Goal: Task Accomplishment & Management: Complete application form

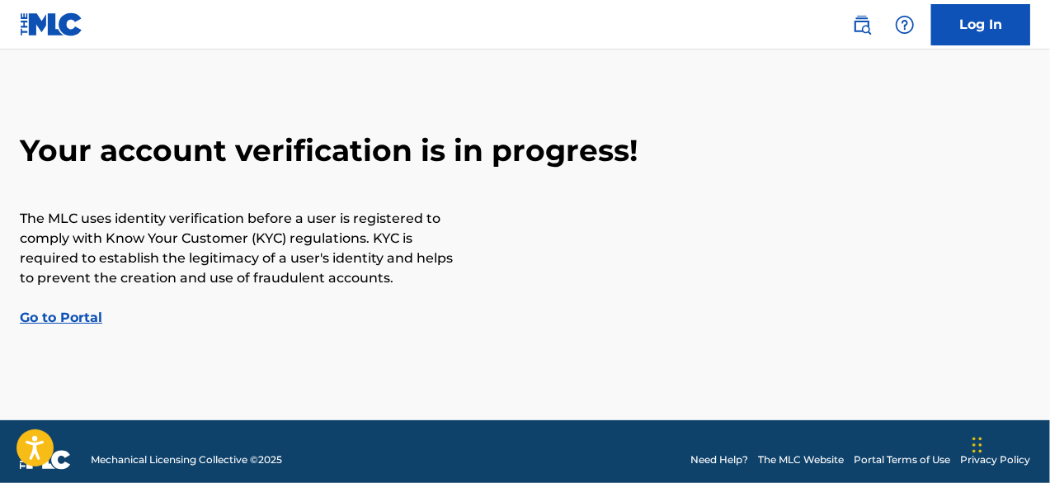
scroll to position [54, 0]
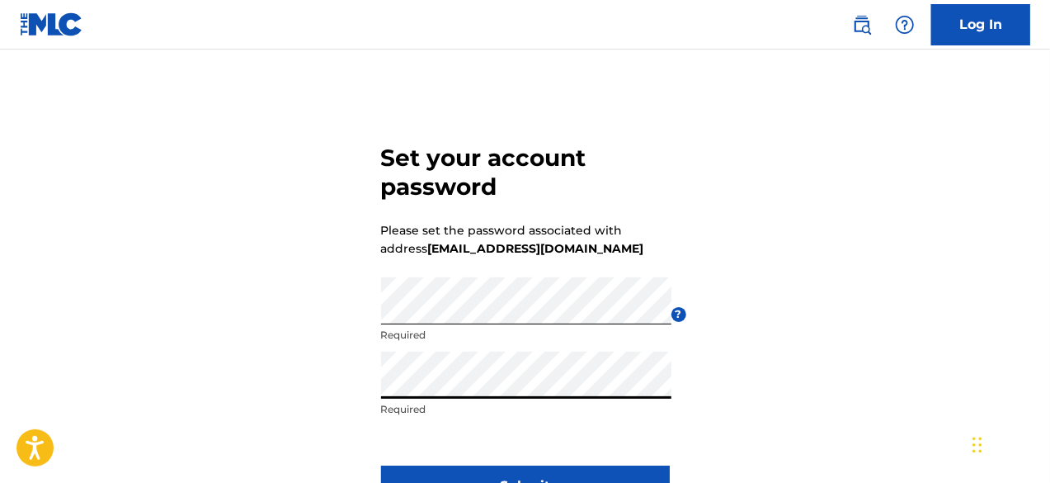
scroll to position [149, 0]
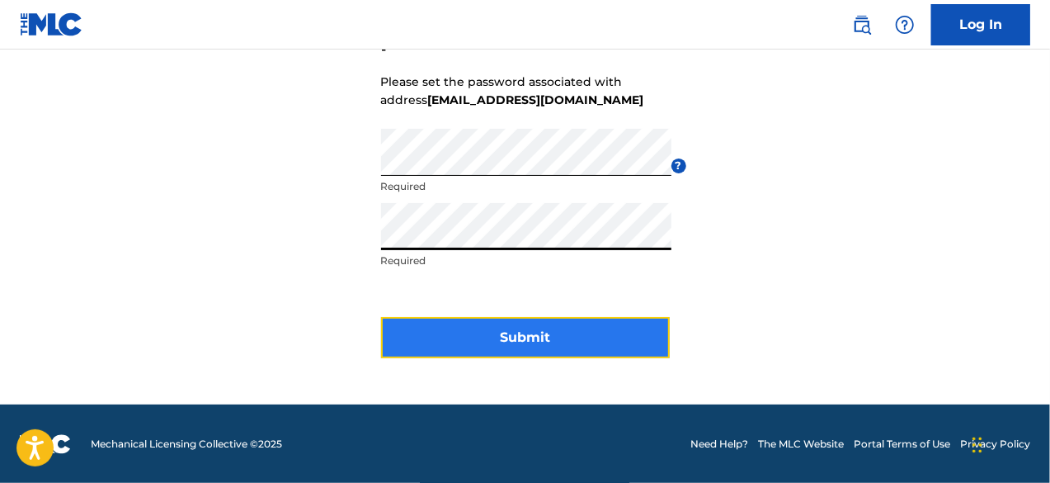
click at [498, 338] on button "Submit" at bounding box center [525, 337] width 289 height 41
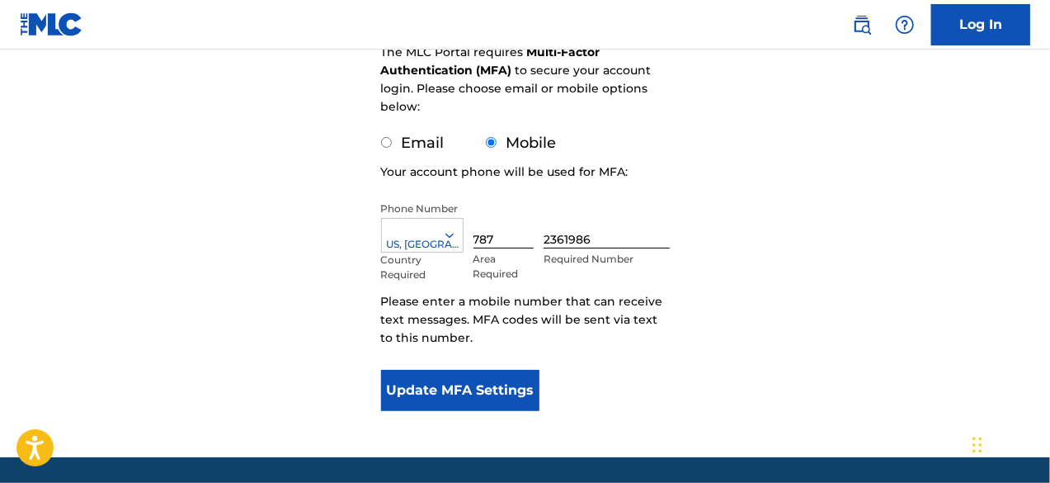
scroll to position [310, 0]
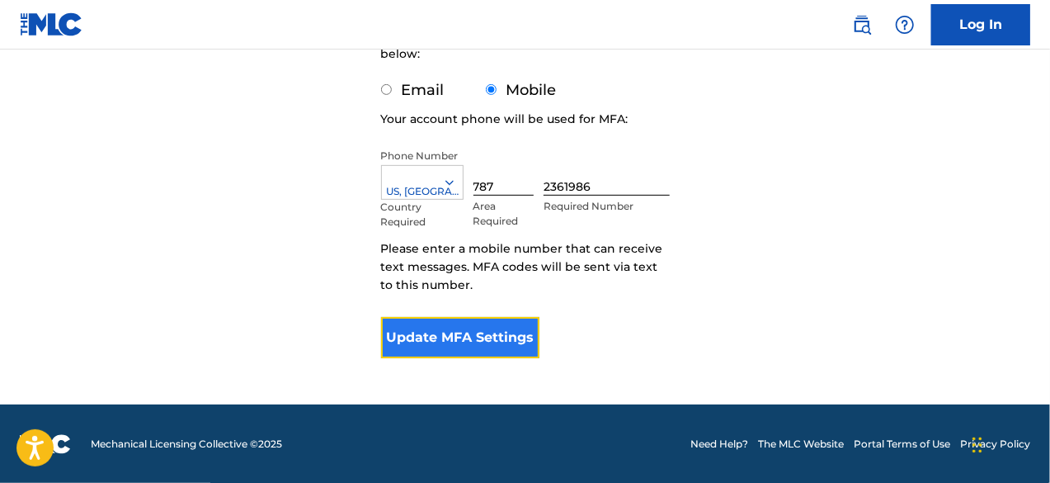
click at [458, 320] on button "Update MFA Settings" at bounding box center [460, 337] width 159 height 41
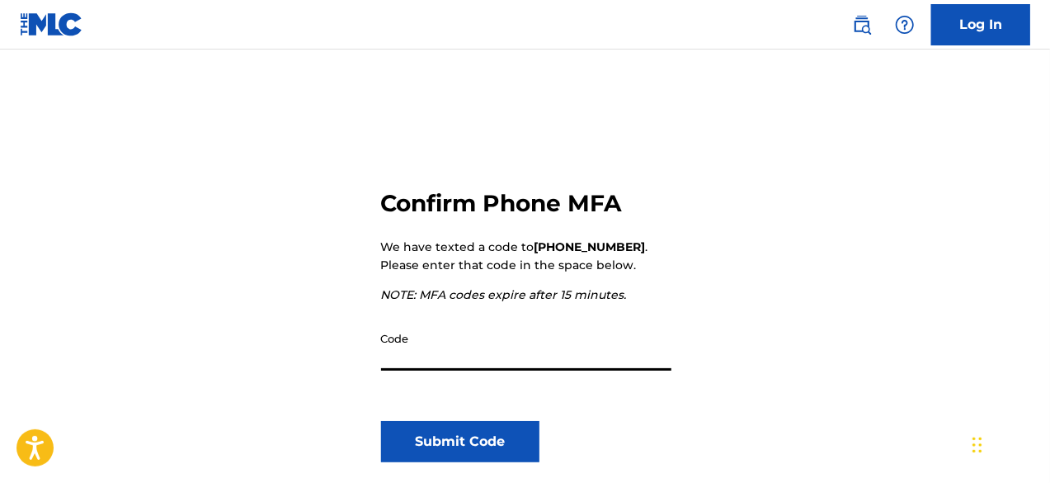
scroll to position [165, 0]
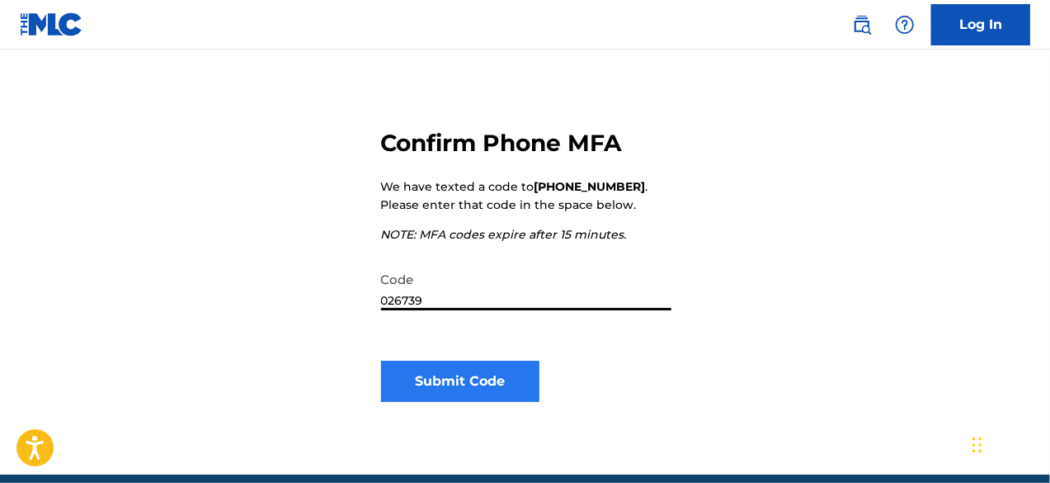
type input "026739"
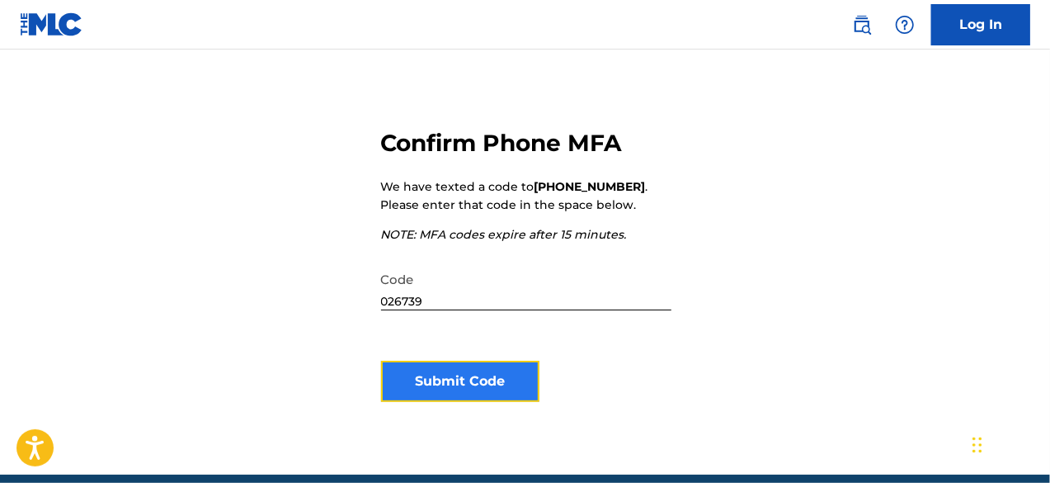
click at [467, 385] on button "Submit Code" at bounding box center [460, 381] width 159 height 41
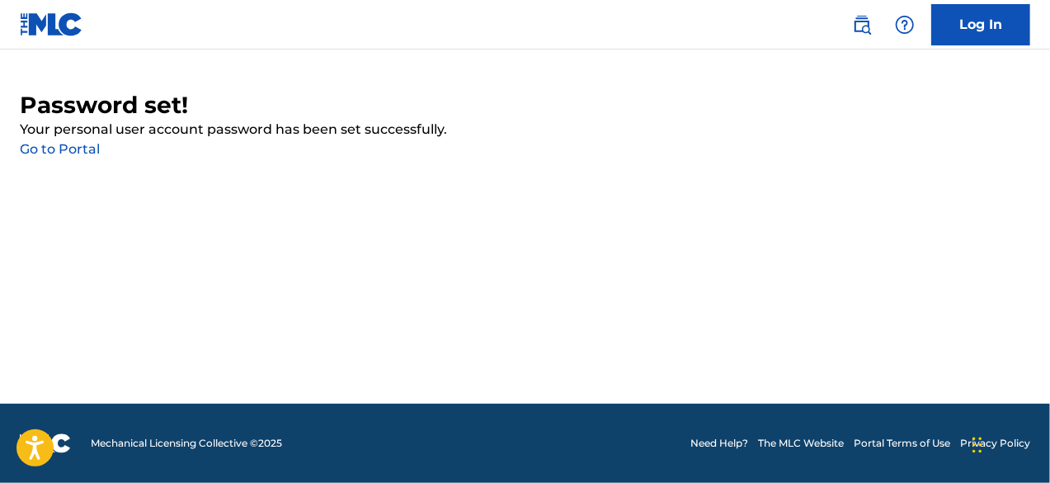
click at [76, 151] on link "Go to Portal" at bounding box center [60, 149] width 80 height 16
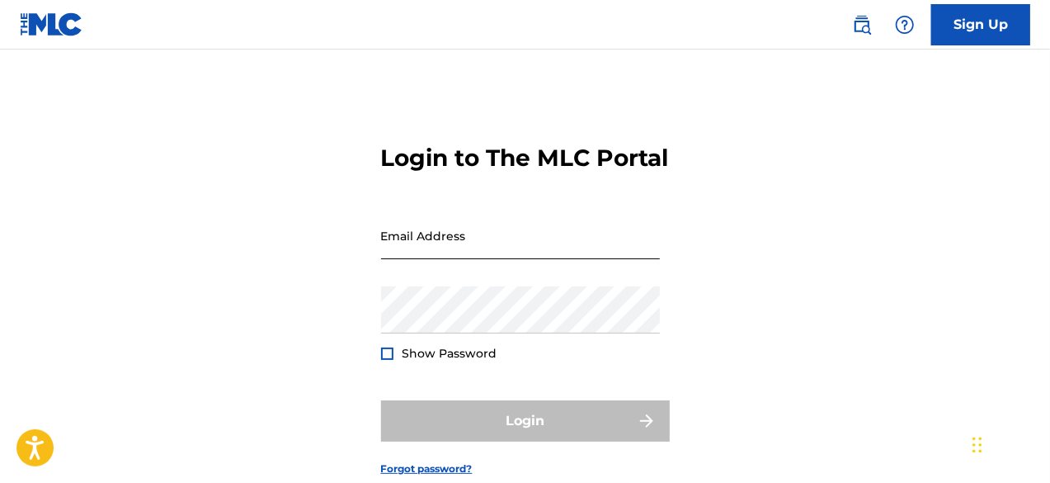
click at [465, 259] on input "Email Address" at bounding box center [520, 235] width 279 height 47
type input "[EMAIL_ADDRESS][DOMAIN_NAME]"
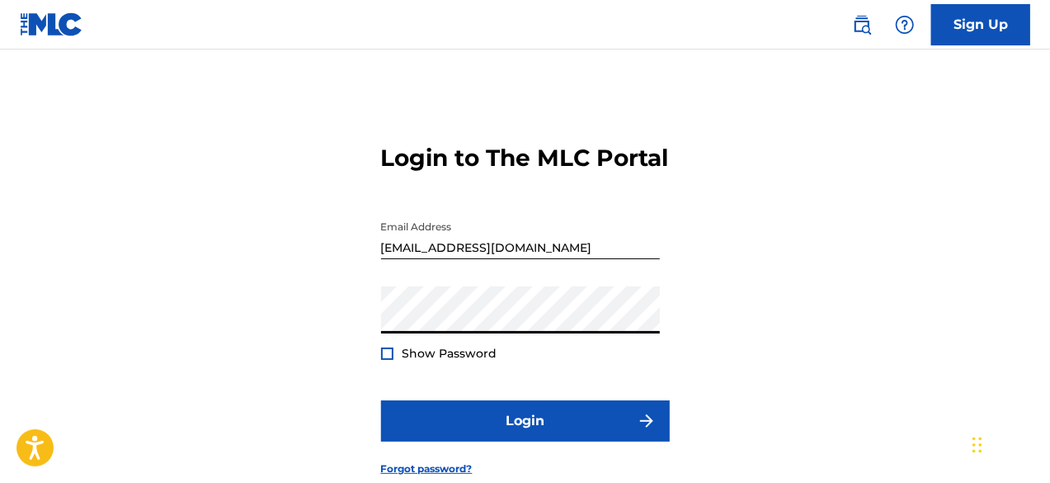
click at [385, 360] on div at bounding box center [387, 353] width 12 height 12
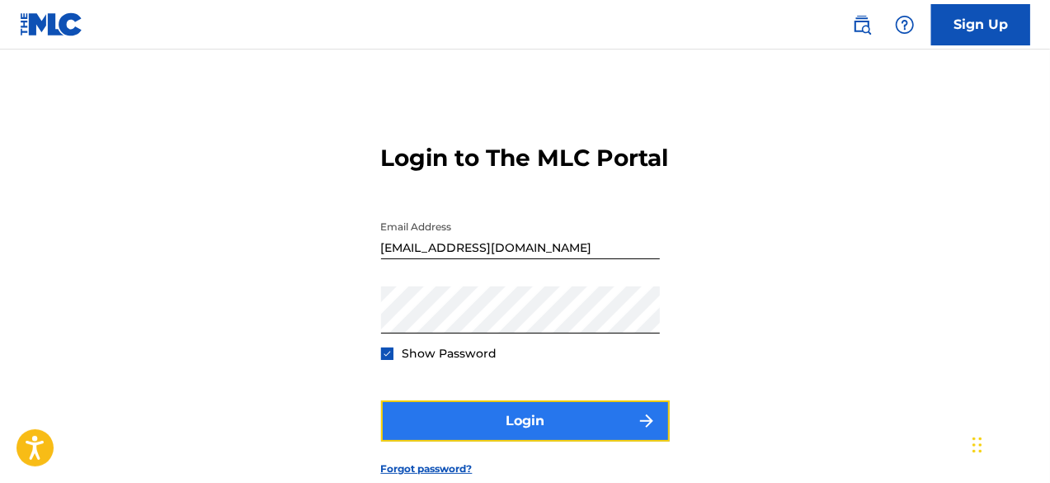
click at [470, 441] on button "Login" at bounding box center [525, 420] width 289 height 41
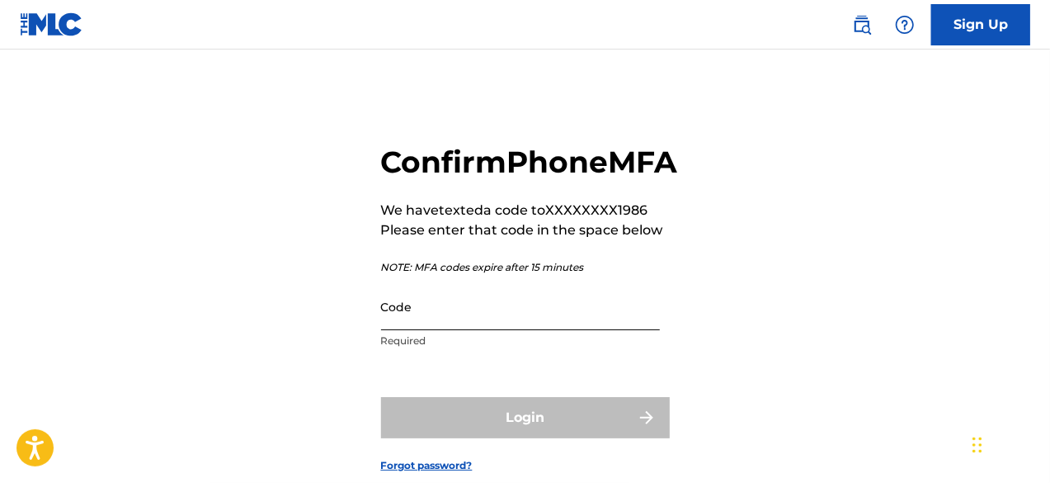
click at [434, 330] on input "Code" at bounding box center [520, 306] width 279 height 47
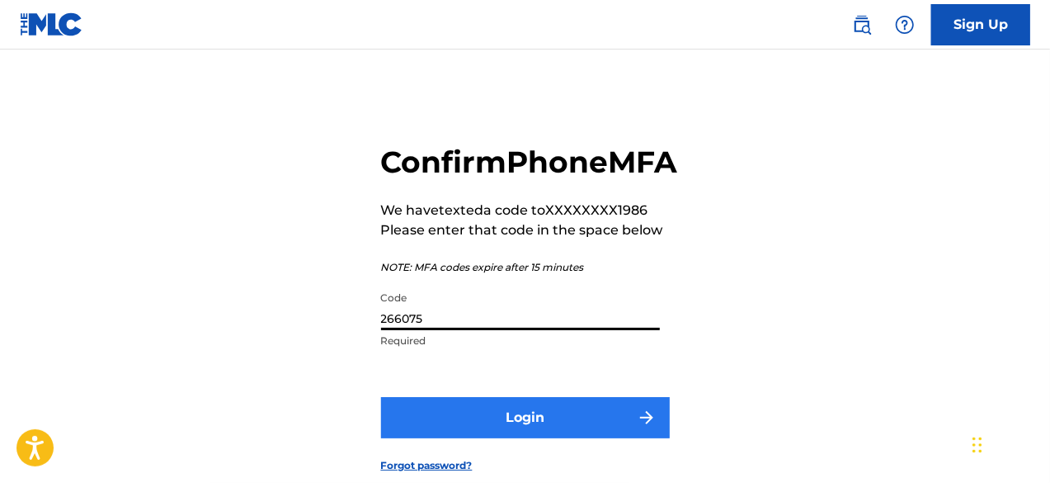
type input "266075"
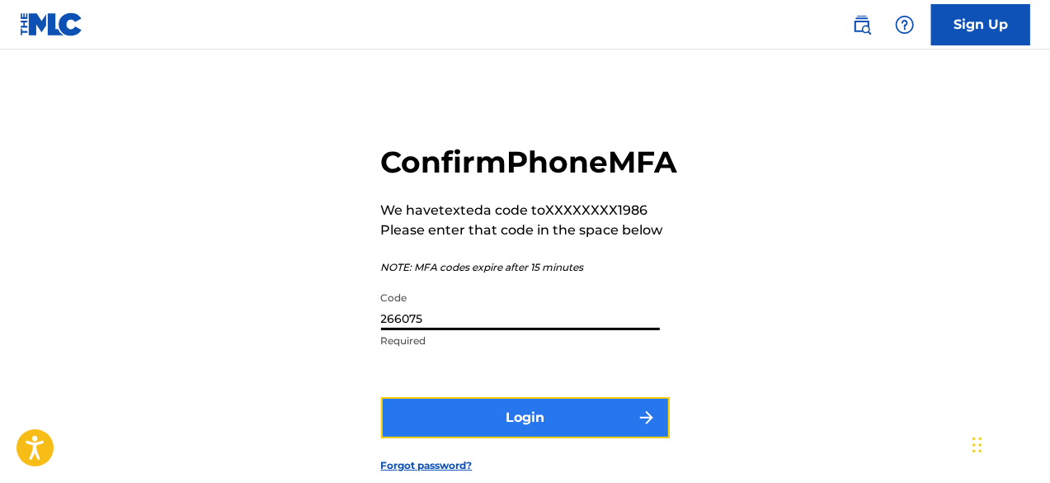
click at [468, 438] on button "Login" at bounding box center [525, 417] width 289 height 41
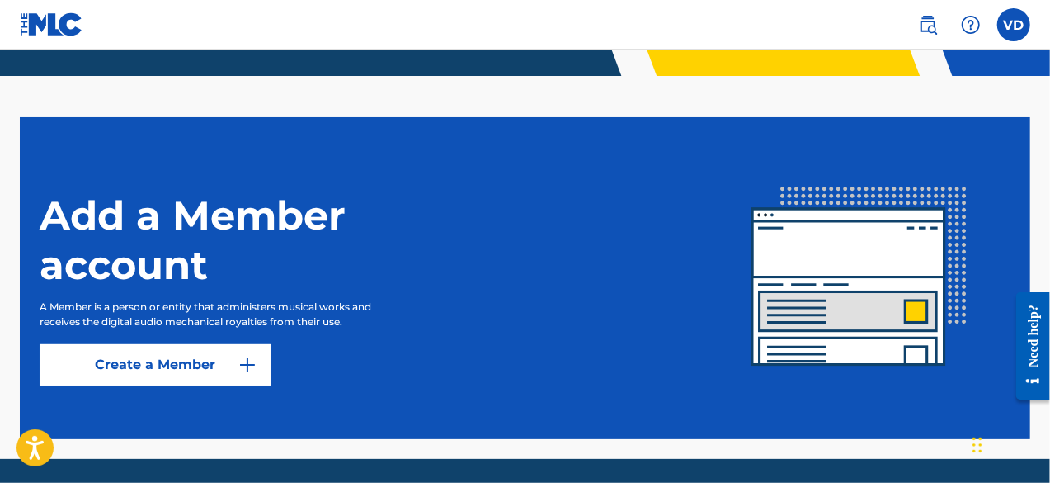
scroll to position [413, 0]
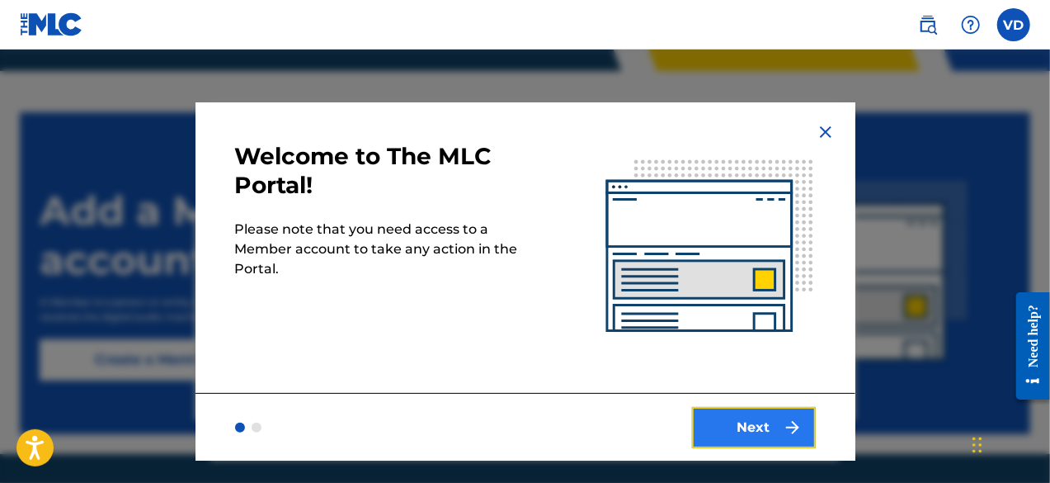
click at [743, 427] on button "Next" at bounding box center [754, 427] width 124 height 41
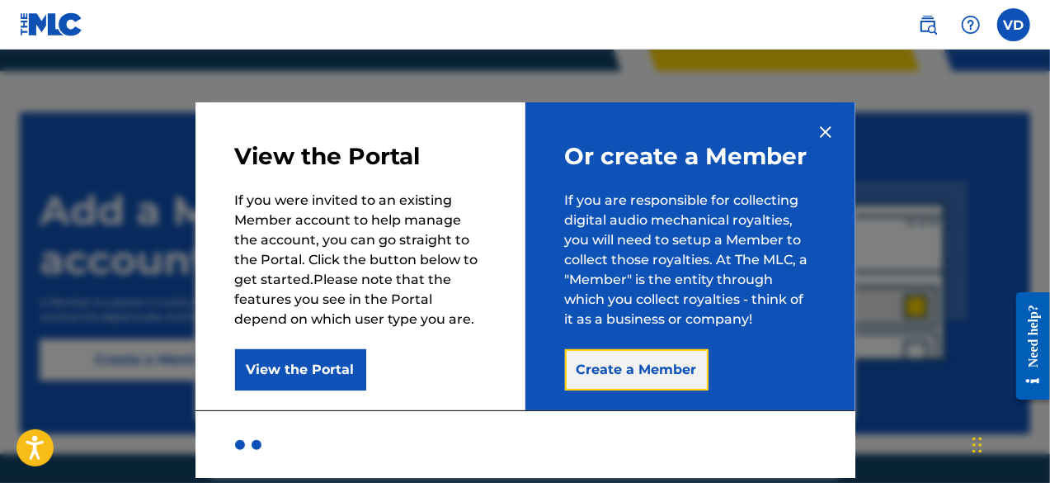
click at [629, 370] on button "Create a Member" at bounding box center [637, 369] width 144 height 41
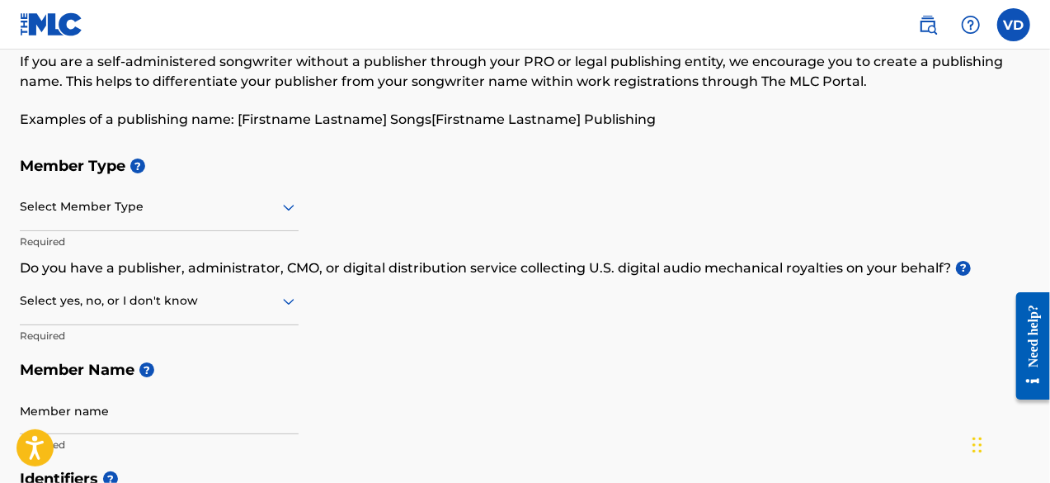
scroll to position [165, 0]
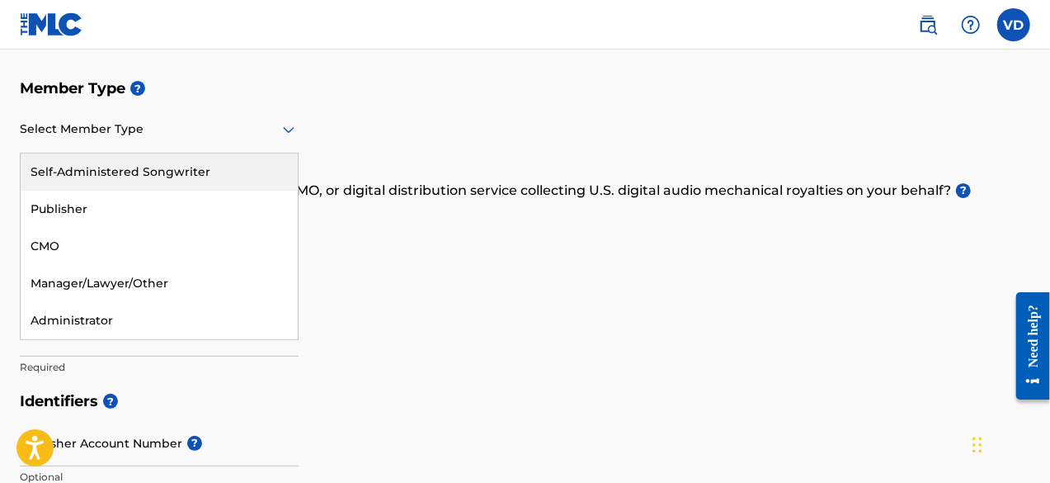
click at [134, 140] on div "Select Member Type" at bounding box center [159, 129] width 279 height 47
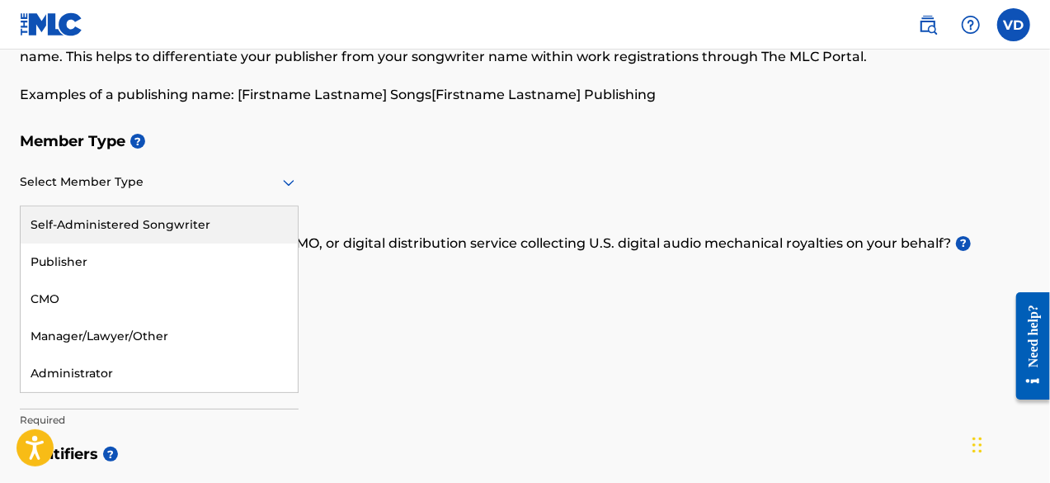
scroll to position [0, 0]
